Goal: Navigation & Orientation: Find specific page/section

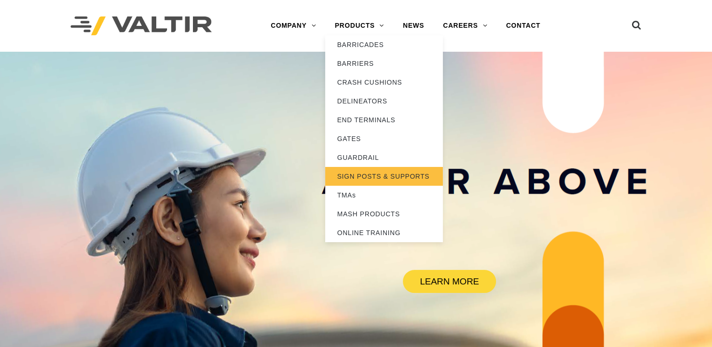
click at [373, 179] on link "SIGN POSTS & SUPPORTS" at bounding box center [384, 176] width 118 height 19
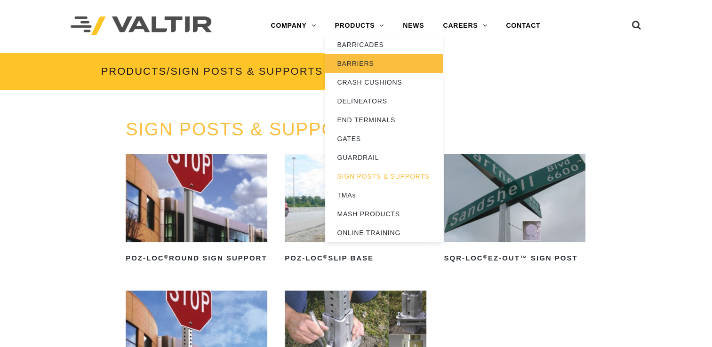
click at [364, 70] on link "BARRIERS" at bounding box center [384, 63] width 118 height 19
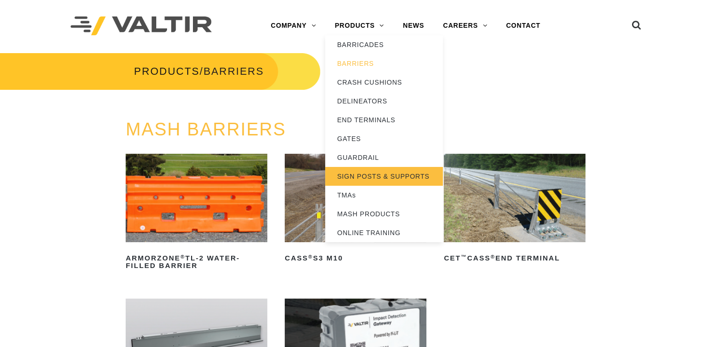
click at [364, 172] on link "SIGN POSTS & SUPPORTS" at bounding box center [384, 176] width 118 height 19
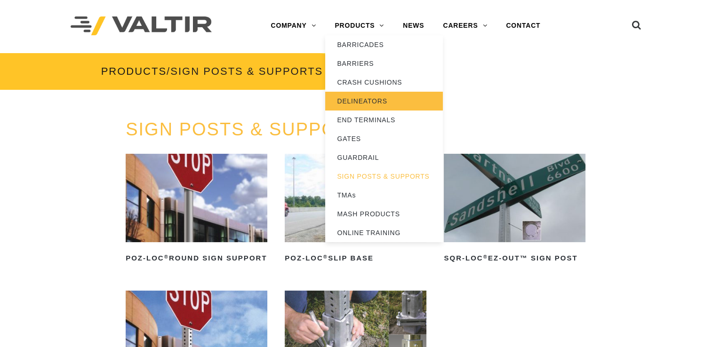
click at [352, 94] on link "DELINEATORS" at bounding box center [384, 101] width 118 height 19
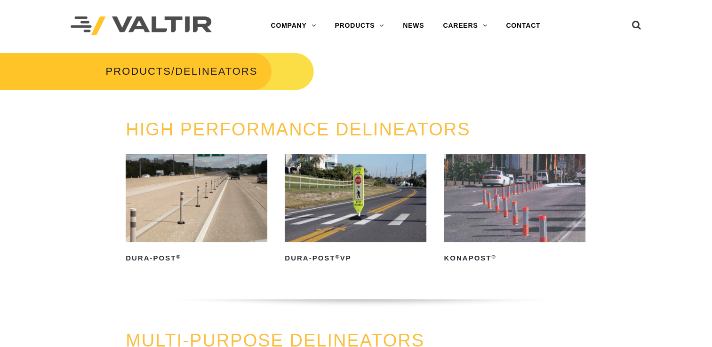
click at [250, 228] on img at bounding box center [197, 198] width 142 height 88
